Goal: Task Accomplishment & Management: Manage account settings

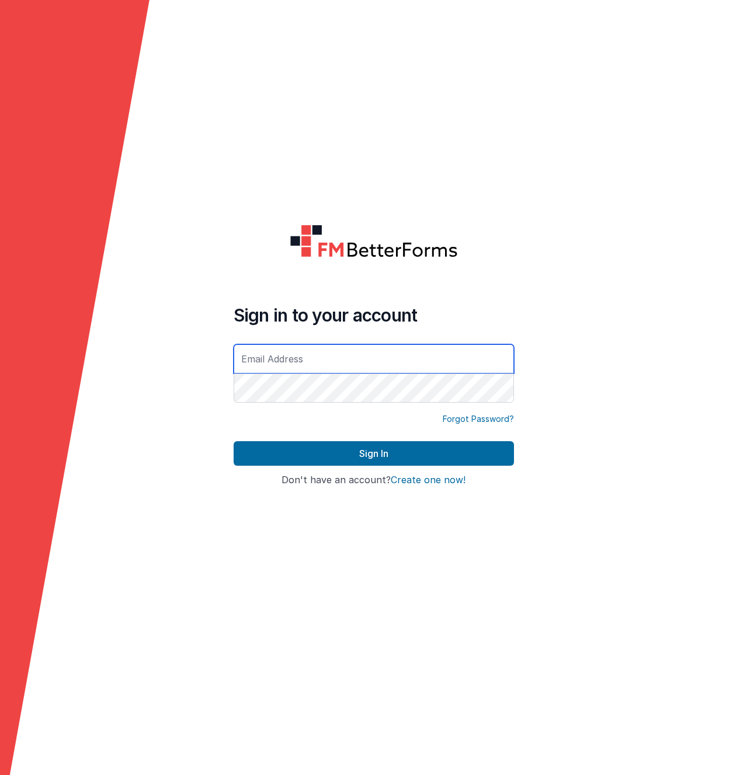
click at [318, 350] on input "text" at bounding box center [373, 358] width 280 height 29
type input "[EMAIL_ADDRESS][DOMAIN_NAME]"
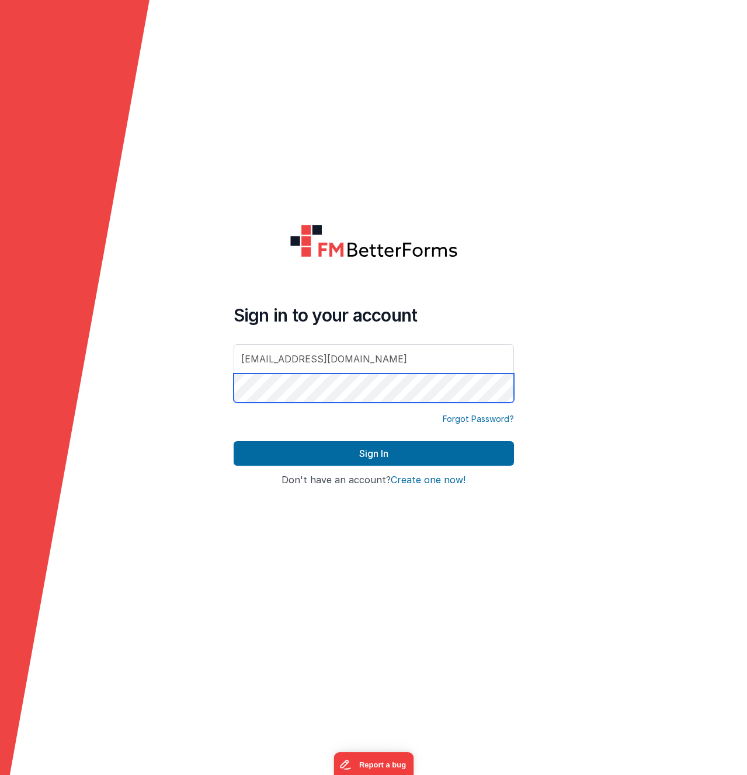
click at [233, 441] on button "Sign In" at bounding box center [373, 453] width 280 height 25
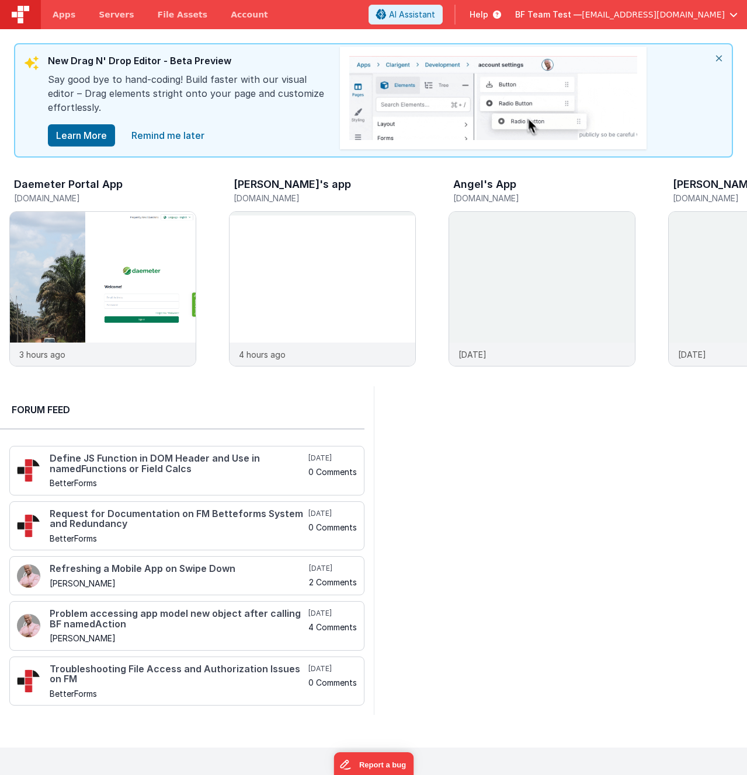
click at [390, 170] on div "Daemeter Portal App [DOMAIN_NAME] 3 hours ago [PERSON_NAME]'s app [DOMAIN_NAME]…" at bounding box center [373, 272] width 747 height 229
click at [41, 5] on link "Apps" at bounding box center [64, 14] width 46 height 29
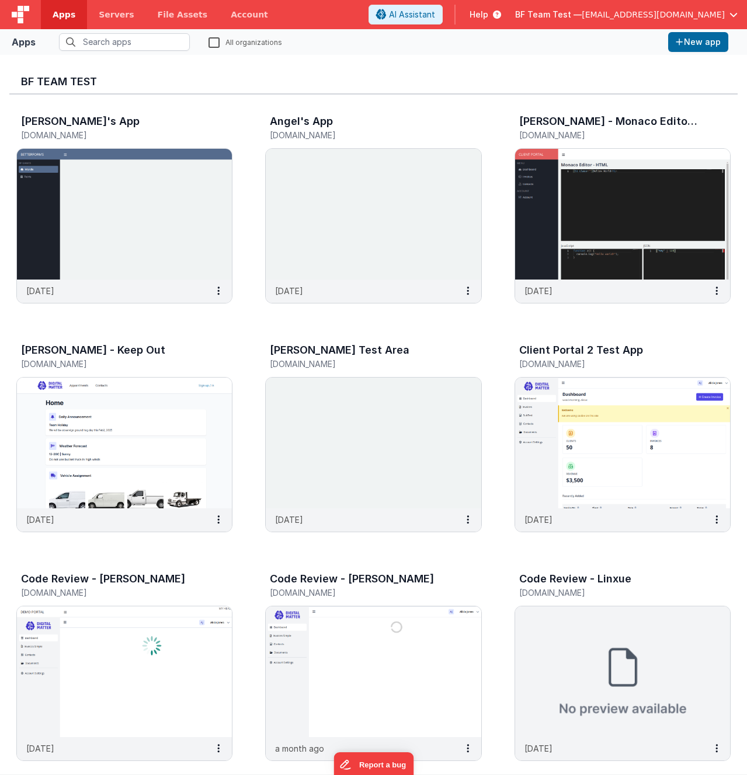
click at [379, 79] on h3 "BF Team Test" at bounding box center [373, 82] width 705 height 12
click at [628, 21] on div "BF Team Test — [EMAIL_ADDRESS][DOMAIN_NAME]" at bounding box center [626, 15] width 222 height 20
click at [581, 13] on span "BF Team Test —" at bounding box center [548, 15] width 67 height 12
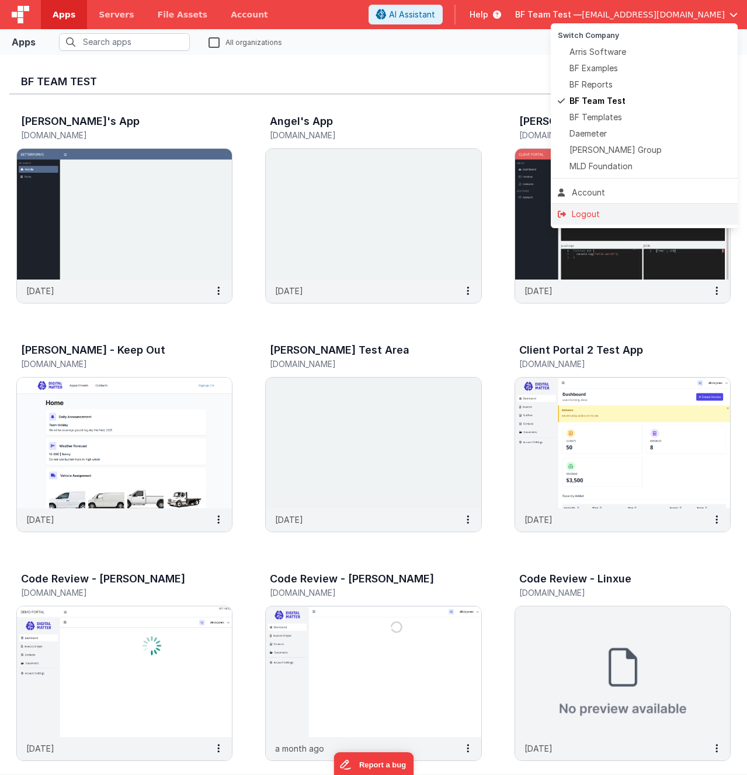
click at [578, 218] on div "Logout" at bounding box center [643, 214] width 173 height 12
